Goal: Transaction & Acquisition: Subscribe to service/newsletter

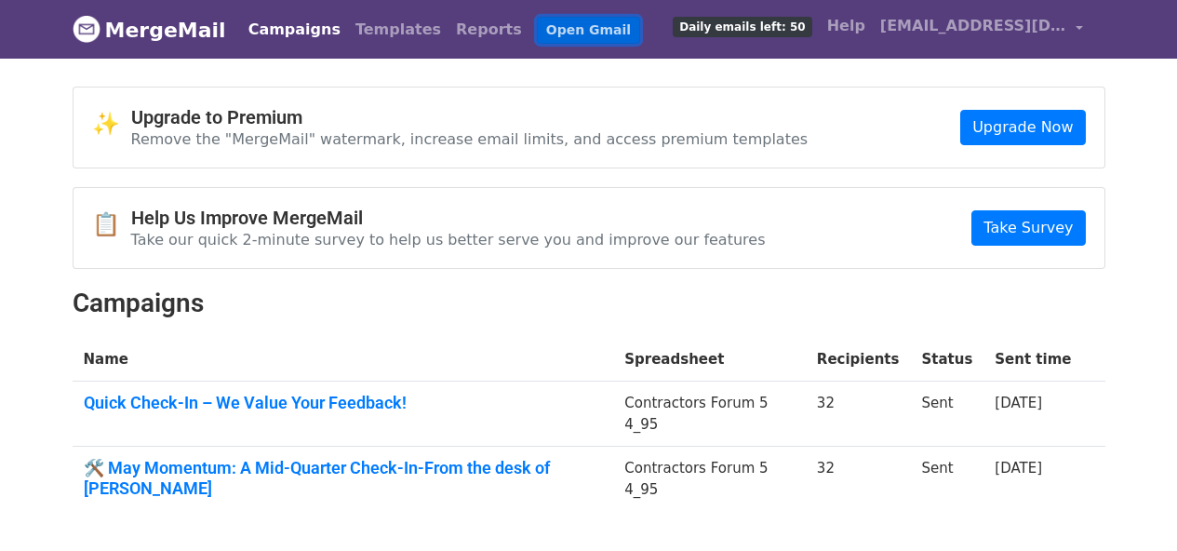
click at [537, 27] on link "Open Gmail" at bounding box center [588, 30] width 103 height 27
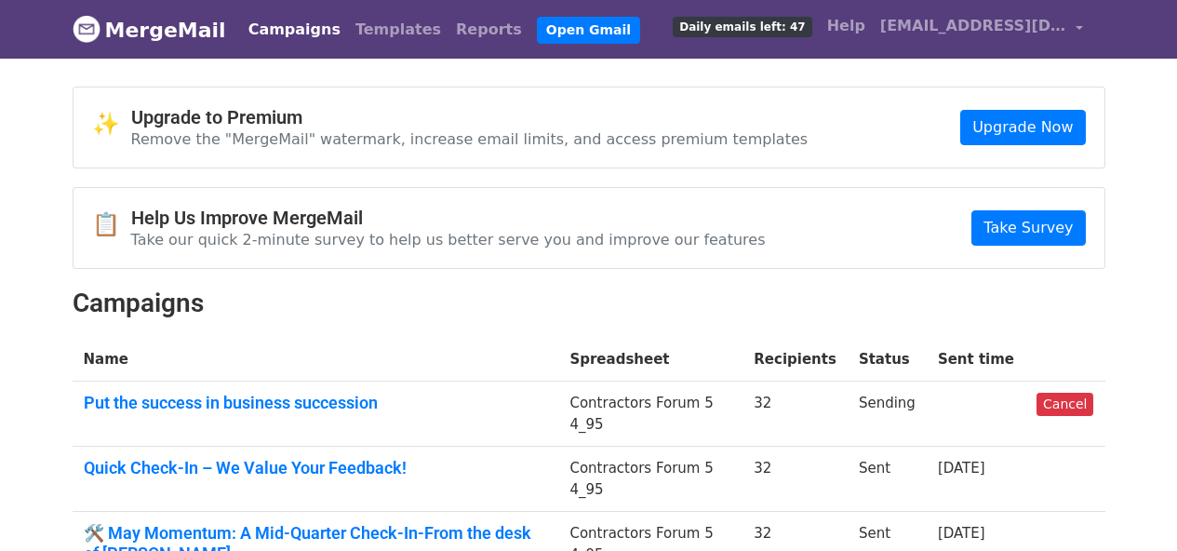
click at [268, 33] on link "Campaigns" at bounding box center [294, 29] width 107 height 37
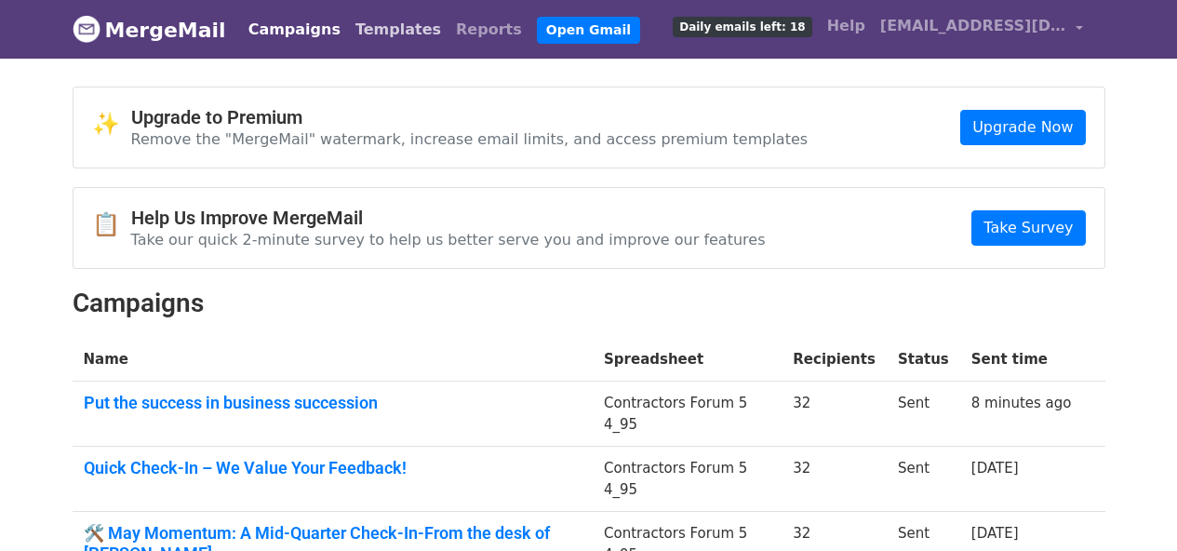
click at [357, 35] on link "Templates" at bounding box center [398, 29] width 100 height 37
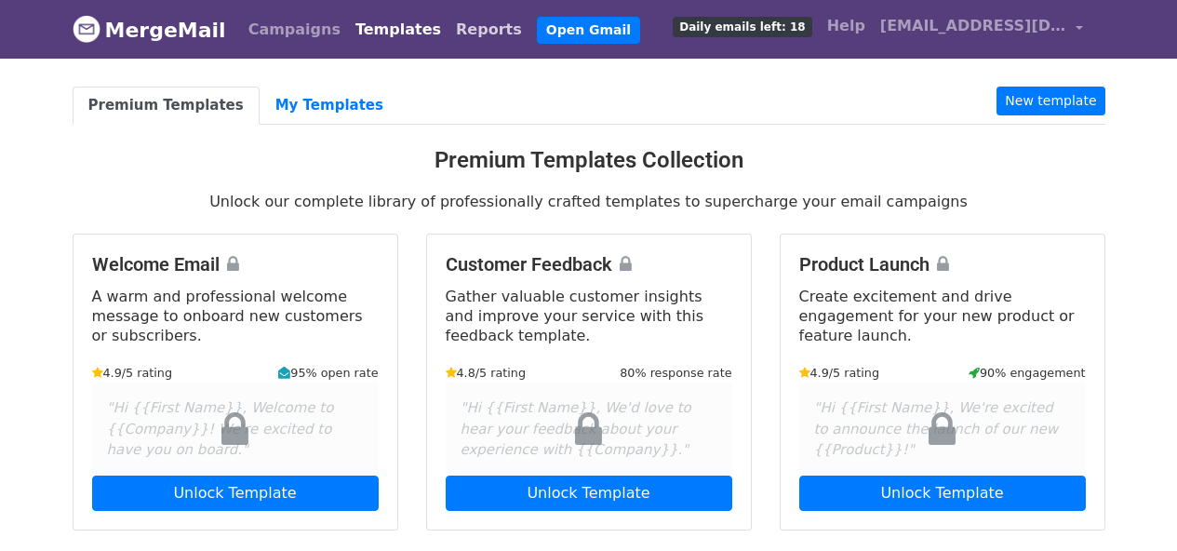
click at [448, 28] on link "Reports" at bounding box center [488, 29] width 81 height 37
click at [307, 100] on link "My Templates" at bounding box center [330, 106] width 140 height 38
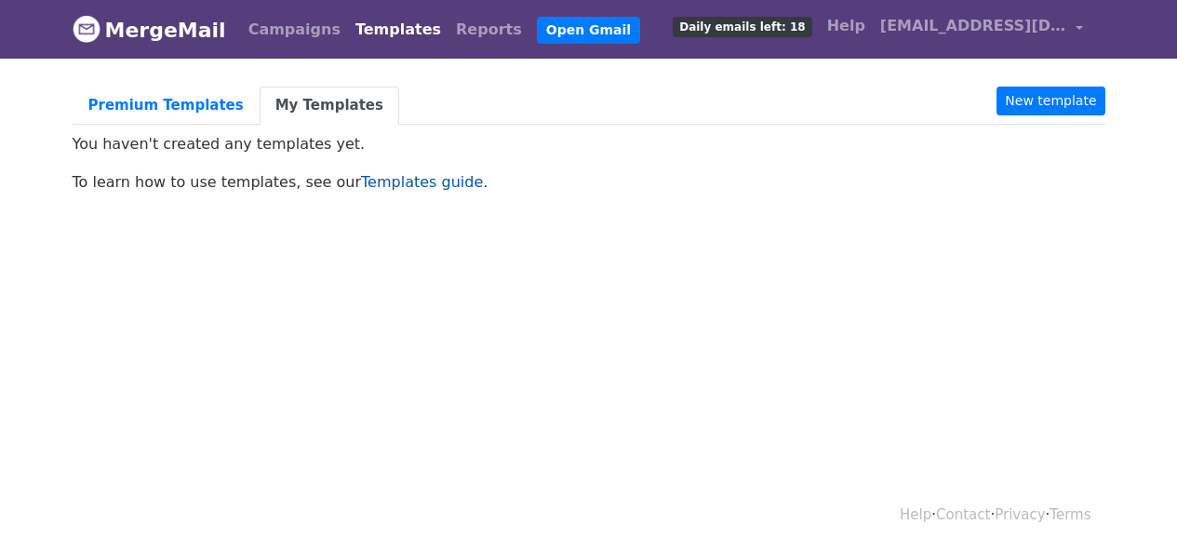
click at [386, 175] on link "Templates guide" at bounding box center [422, 182] width 122 height 18
click at [158, 111] on link "Premium Templates" at bounding box center [166, 106] width 187 height 38
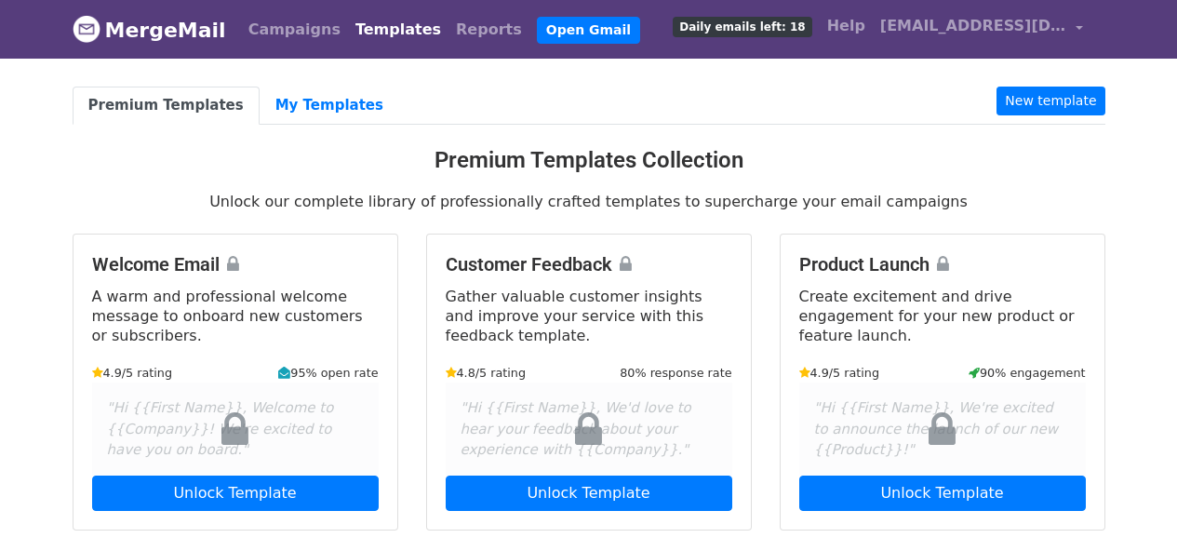
click at [156, 34] on link "MergeMail" at bounding box center [149, 29] width 153 height 39
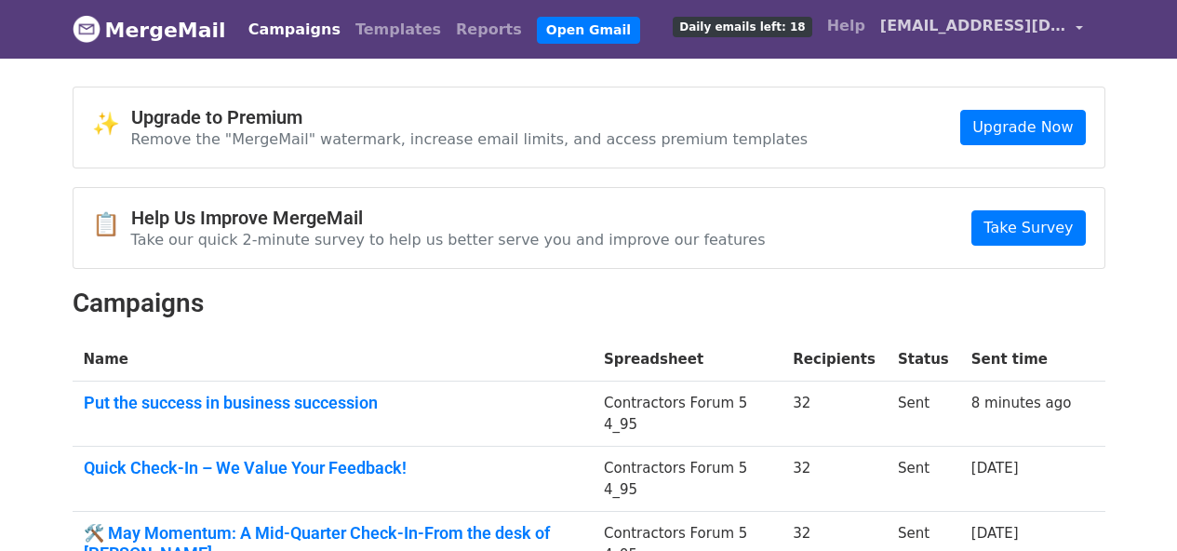
click at [953, 34] on span "[EMAIL_ADDRESS][DOMAIN_NAME]" at bounding box center [973, 26] width 186 height 22
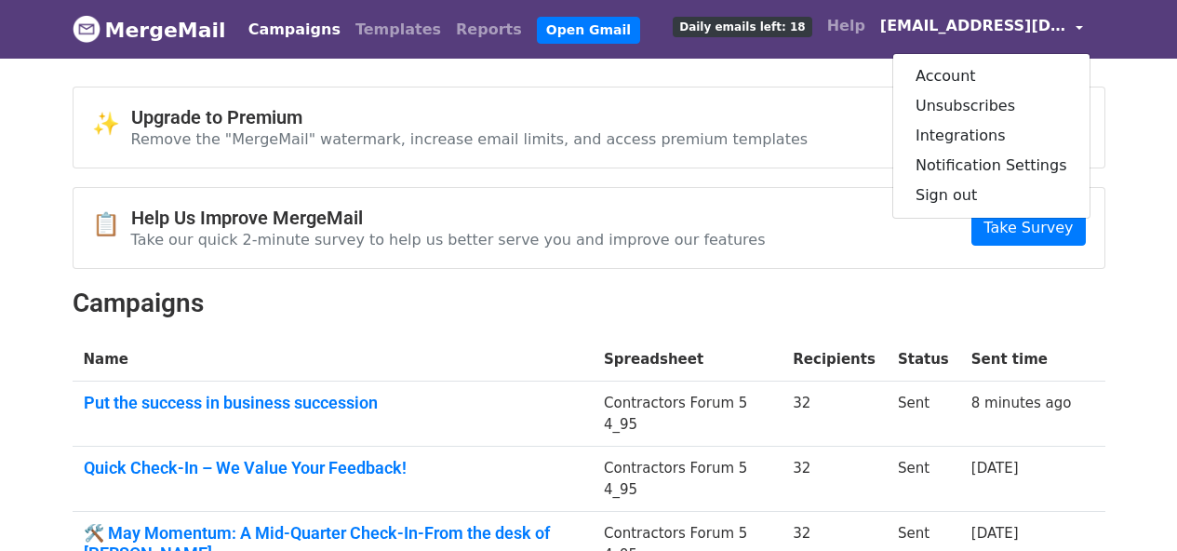
click at [959, 31] on span "[EMAIL_ADDRESS][DOMAIN_NAME]" at bounding box center [973, 26] width 186 height 22
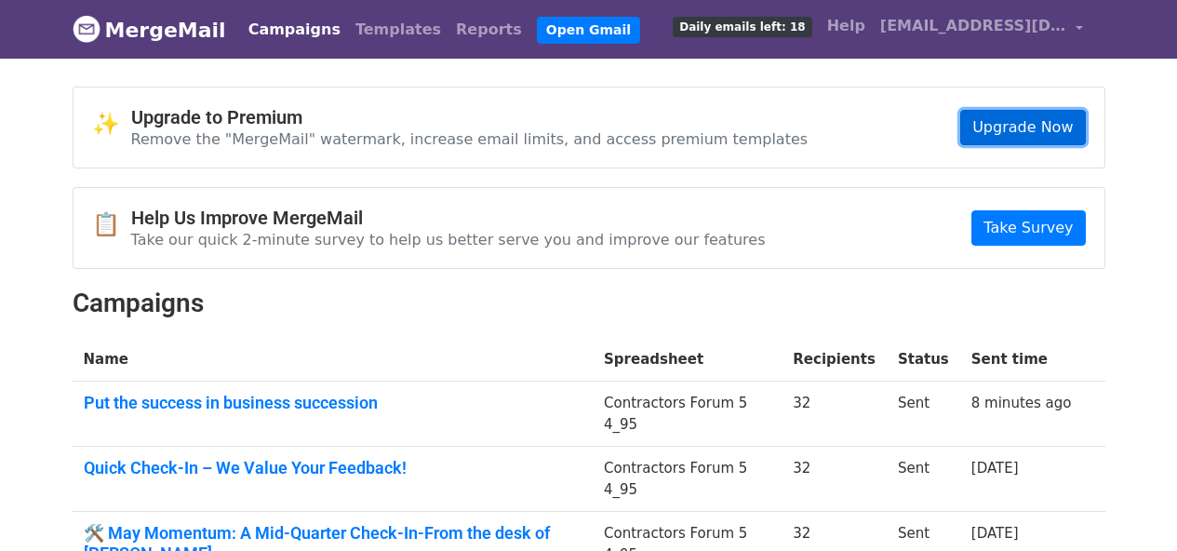
click at [1054, 137] on link "Upgrade Now" at bounding box center [1022, 127] width 125 height 35
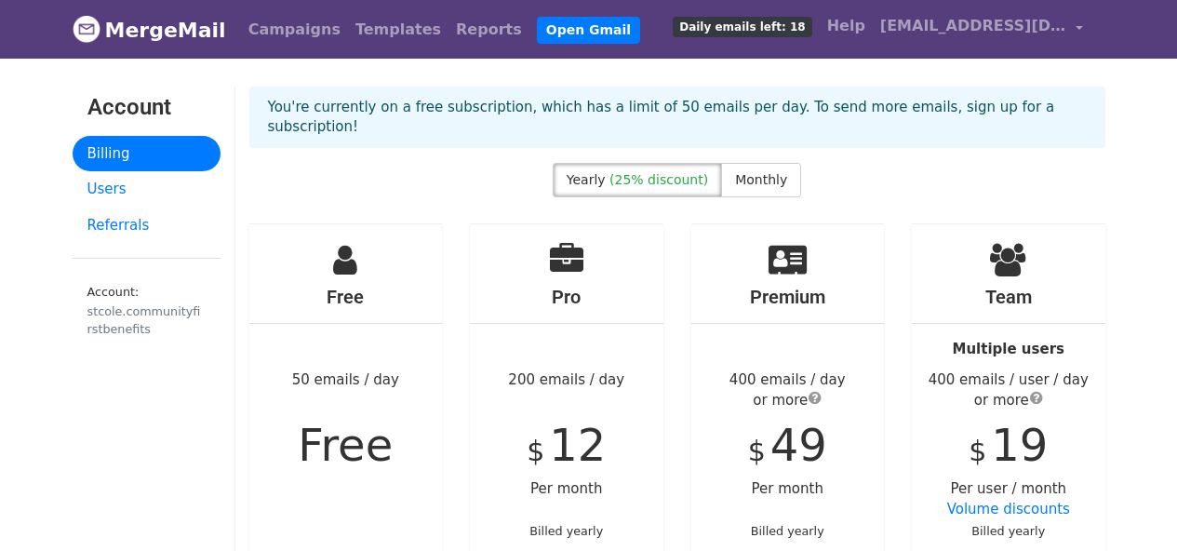
click at [564, 452] on div "Pro 200 emails / day $ 12 Per month Billed yearly Select" at bounding box center [566, 440] width 193 height 432
click at [537, 28] on link "Open Gmail" at bounding box center [588, 30] width 103 height 27
